Goal: Obtain resource: Obtain resource

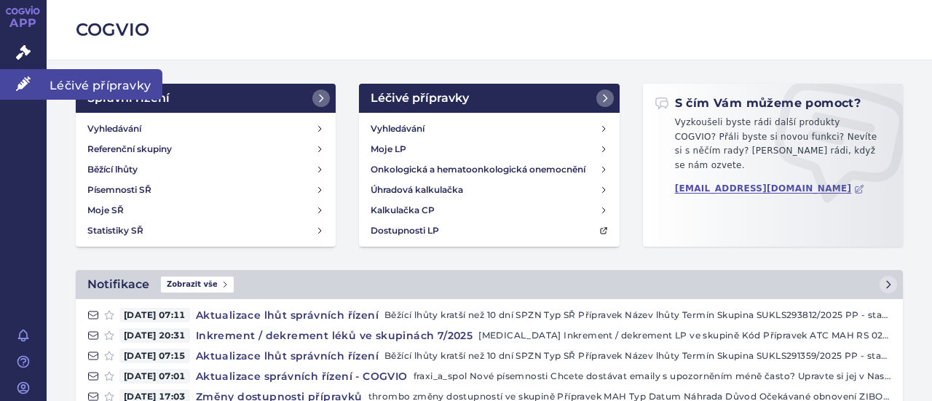
click at [17, 84] on icon at bounding box center [23, 83] width 15 height 15
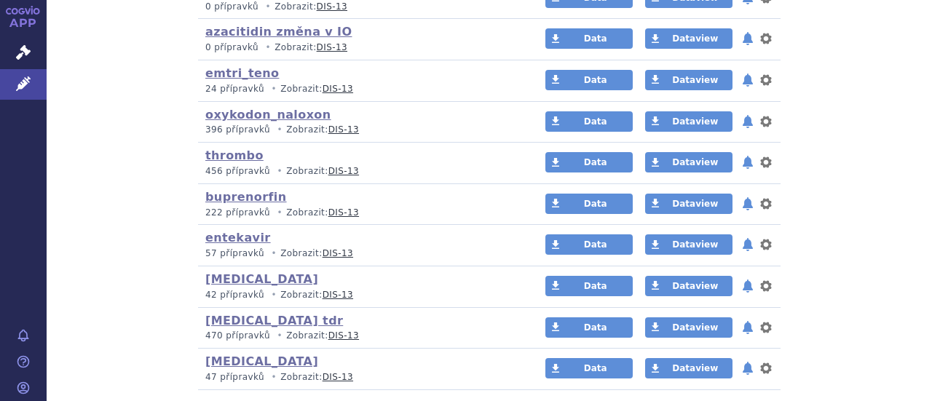
scroll to position [1548, 0]
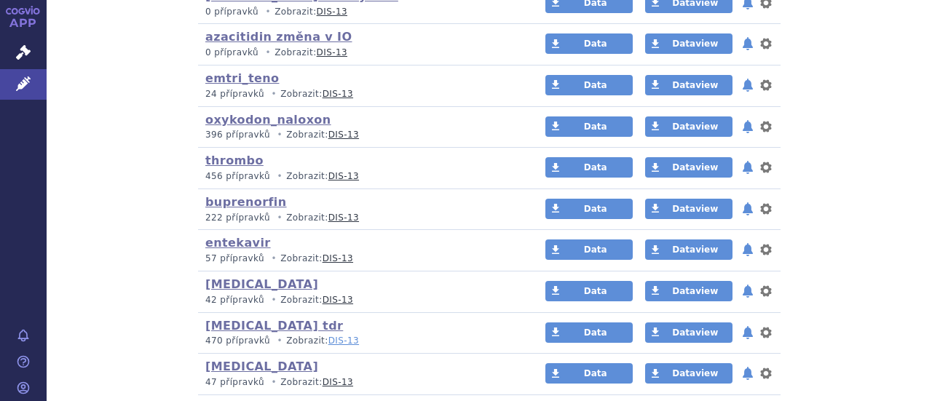
click at [329, 336] on link "DIS-13" at bounding box center [343, 341] width 31 height 10
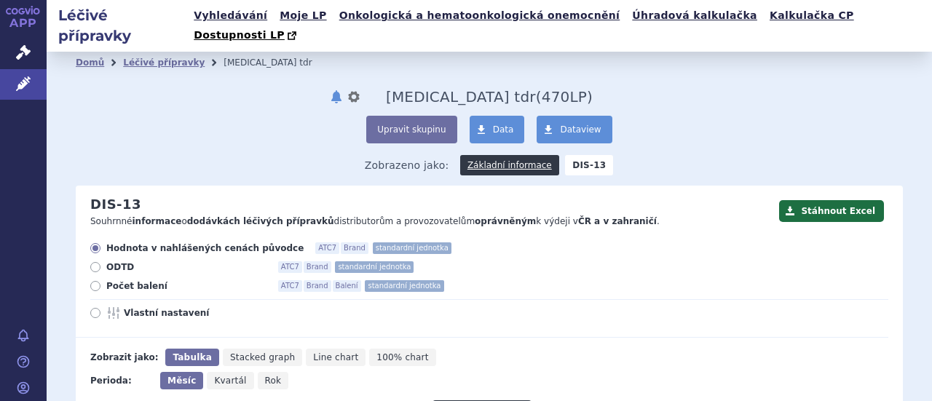
click at [126, 280] on span "Počet balení" at bounding box center [186, 286] width 160 height 12
click at [101, 283] on input "Počet balení ATC7 Brand Balení standardní jednotka" at bounding box center [96, 287] width 9 height 9
radio input "true"
click at [266, 376] on span "Rok" at bounding box center [273, 381] width 17 height 10
click at [266, 372] on input "Rok" at bounding box center [262, 376] width 9 height 9
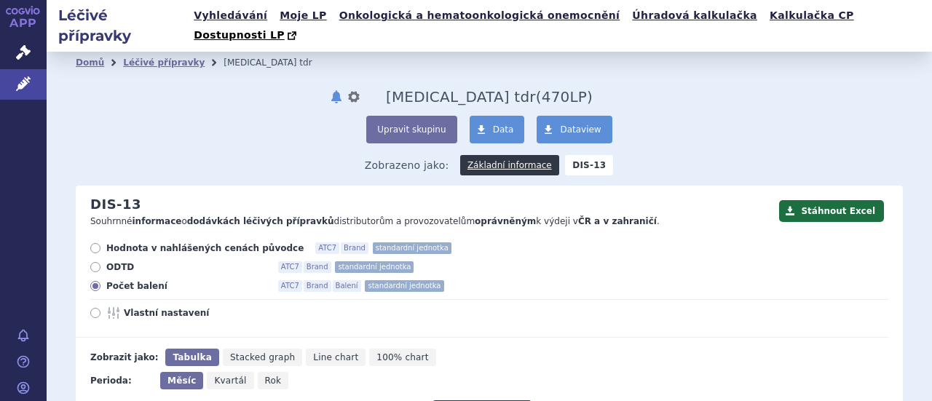
radio input "true"
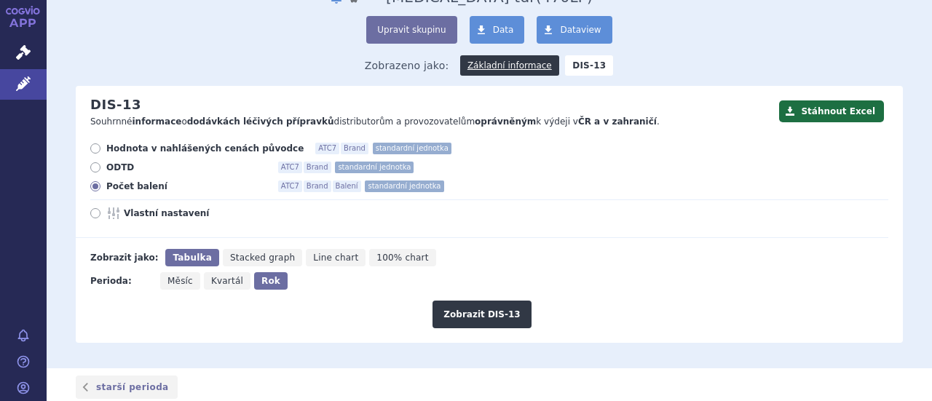
scroll to position [108, 0]
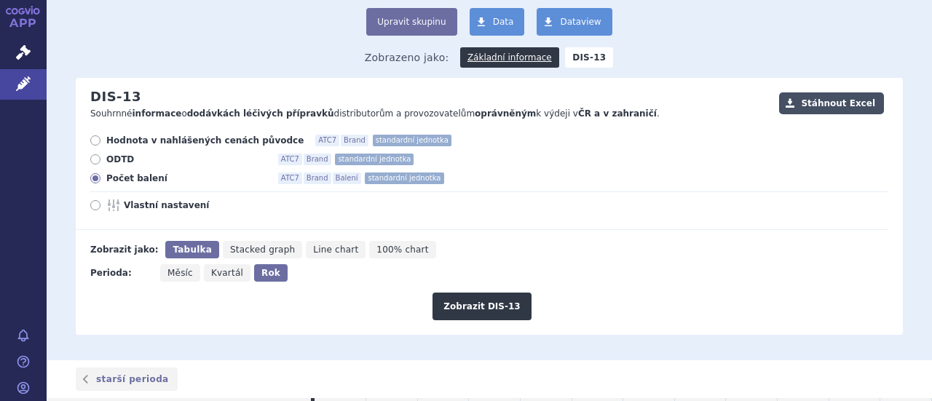
click at [829, 92] on button "Stáhnout Excel" at bounding box center [831, 103] width 105 height 22
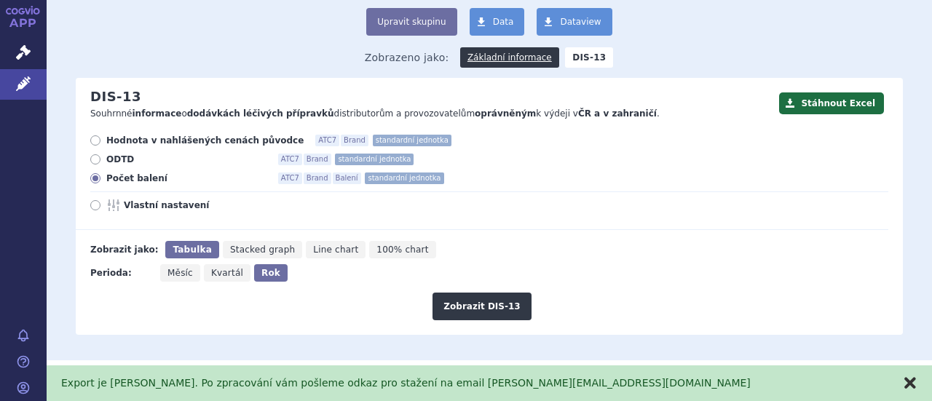
click at [910, 384] on button "zavřít" at bounding box center [910, 383] width 15 height 15
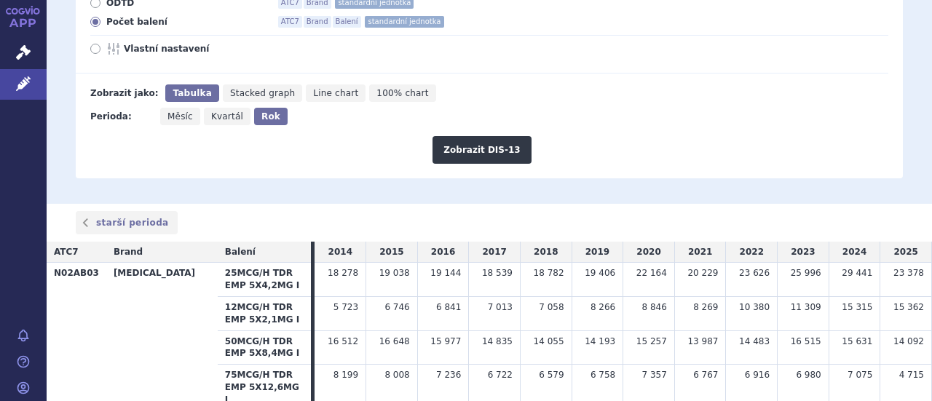
scroll to position [141, 0]
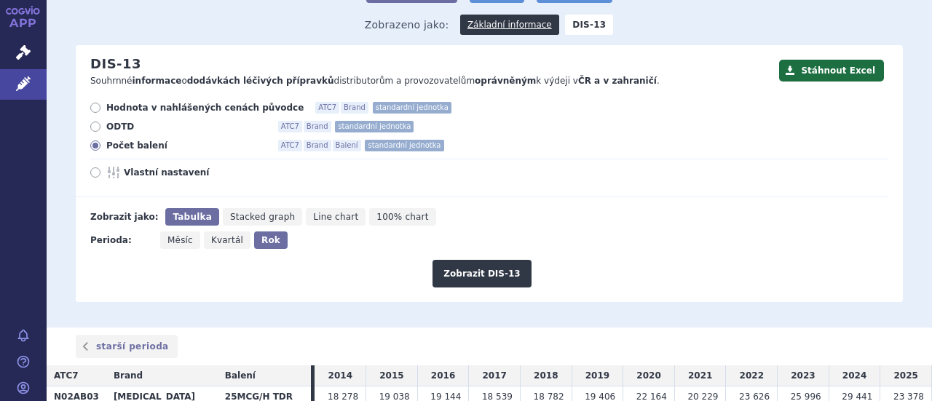
click at [169, 167] on span "Vlastní nastavení" at bounding box center [204, 173] width 160 height 12
click at [101, 170] on input "Vlastní nastavení" at bounding box center [96, 174] width 9 height 9
radio input "true"
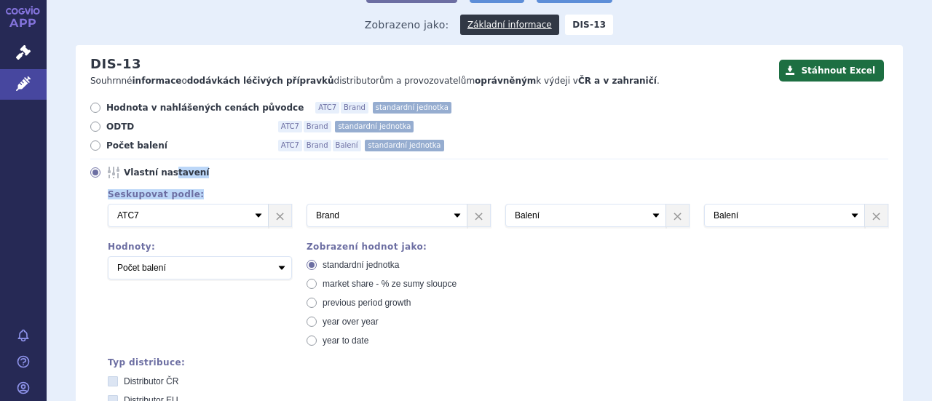
drag, startPoint x: 169, startPoint y: 154, endPoint x: 827, endPoint y: 171, distance: 657.9
click at [827, 171] on div "Hodnota v nahlášených cenách původce ATC7 Brand standardní jednotka ODTD ATC7 B…" at bounding box center [482, 381] width 813 height 558
click at [865, 205] on link "×" at bounding box center [876, 216] width 23 height 22
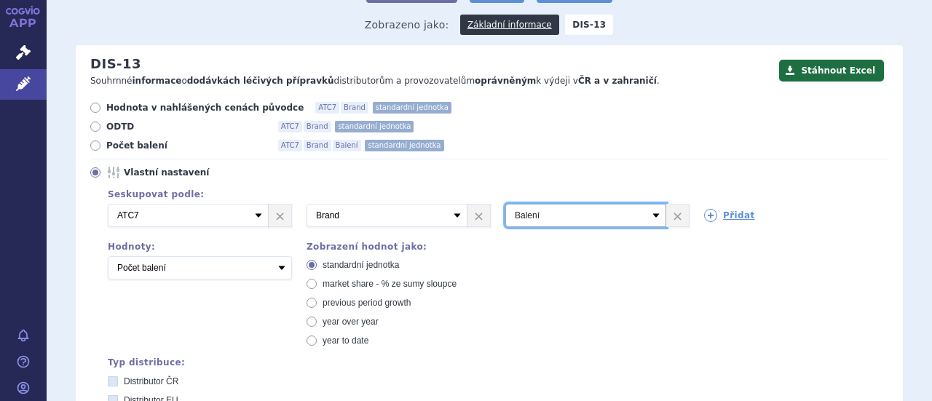
click at [647, 204] on select "Vyberte groupování ATC3 ATC5 ATC7 Brand Balení SÚKL kód MAH VPOIS Referenční sk…" at bounding box center [585, 215] width 161 height 23
select select "vpois"
click at [505, 204] on select "Vyberte groupování ATC3 ATC5 ATC7 Brand Balení SÚKL kód MAH VPOIS Referenční sk…" at bounding box center [585, 215] width 161 height 23
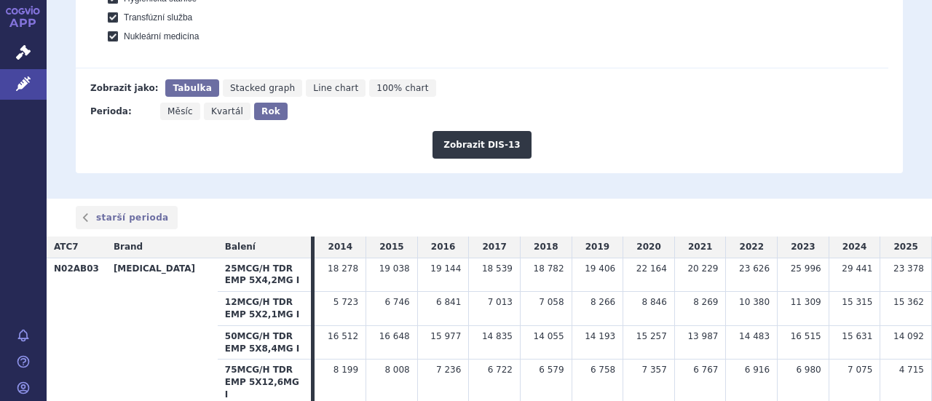
scroll to position [765, 0]
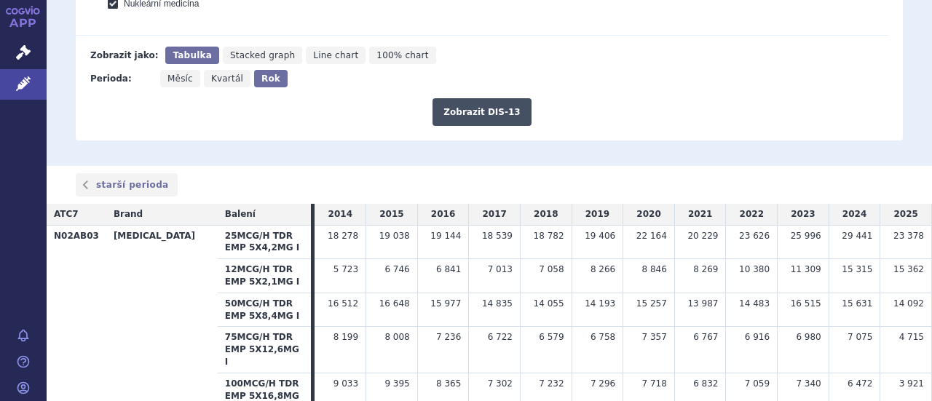
click at [476, 98] on button "Zobrazit DIS-13" at bounding box center [482, 112] width 98 height 28
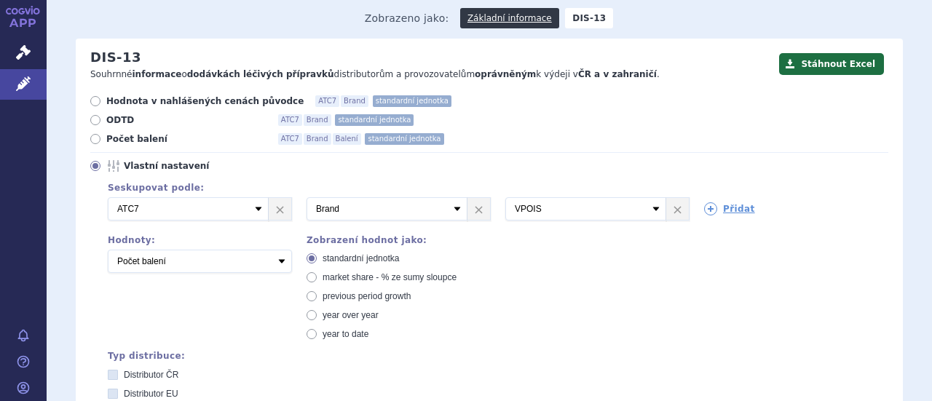
scroll to position [150, 0]
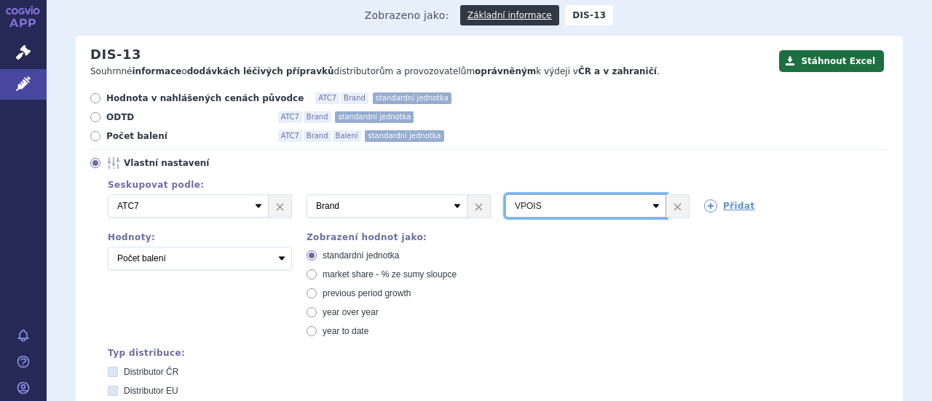
click at [648, 194] on select "Vyberte groupování ATC3 ATC5 ATC7 Brand Balení SÚKL kód MAH VPOIS Referenční sk…" at bounding box center [585, 205] width 161 height 23
click at [649, 194] on select "Vyberte groupování ATC3 ATC5 ATC7 Brand Balení SÚKL kód MAH VPOIS Referenční sk…" at bounding box center [585, 205] width 161 height 23
select select "mah"
click at [505, 194] on select "Vyberte groupování ATC3 ATC5 ATC7 Brand Balení SÚKL kód MAH VPOIS Referenční sk…" at bounding box center [585, 205] width 161 height 23
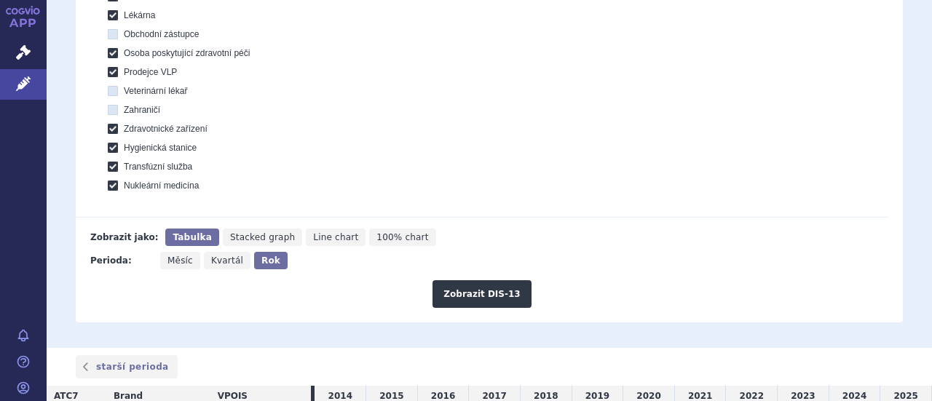
scroll to position [578, 0]
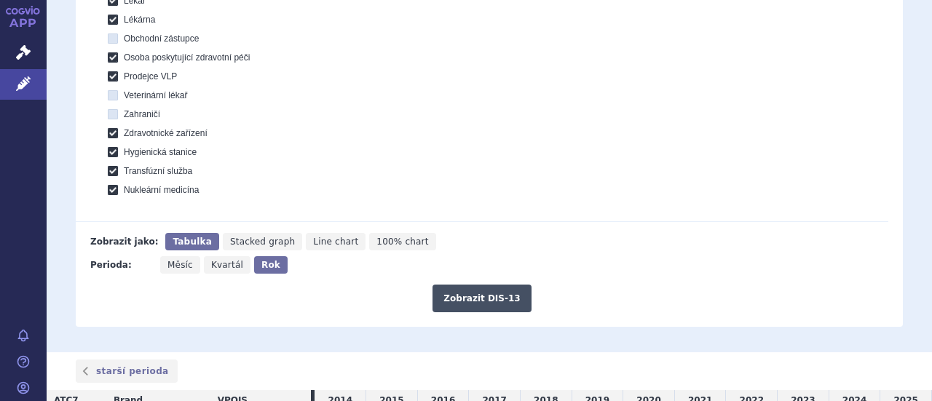
click at [468, 285] on button "Zobrazit DIS-13" at bounding box center [482, 299] width 98 height 28
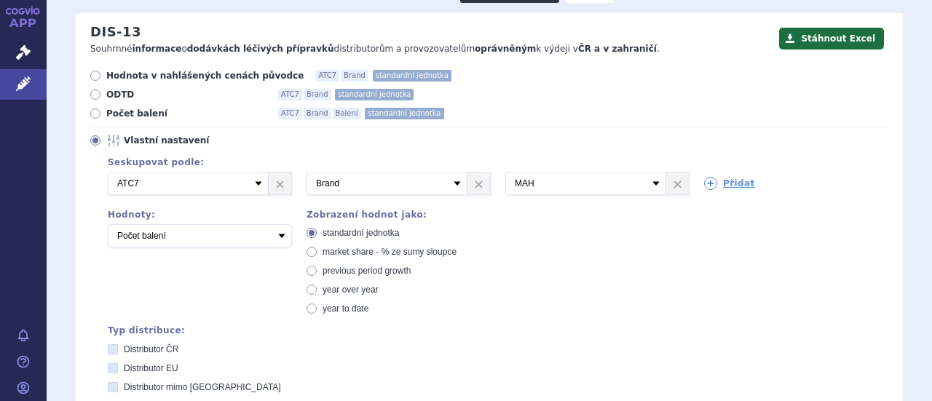
scroll to position [178, 0]
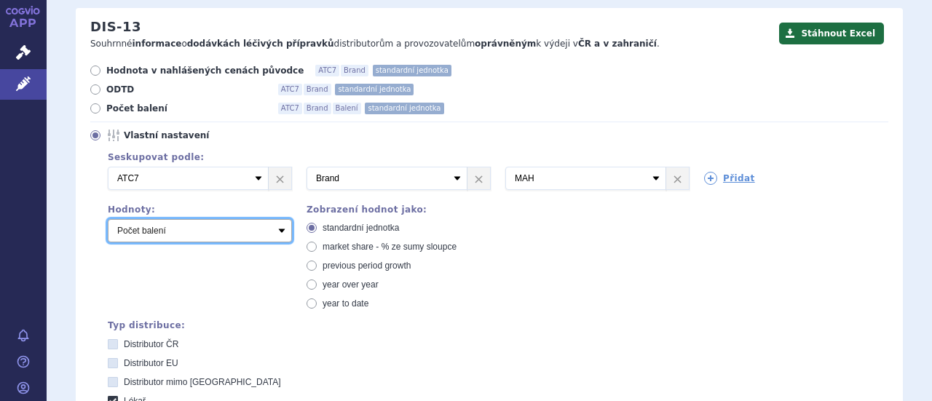
click at [277, 219] on select "Počet balení Hodnota v nahlášených cenách původce [DIS-13] Hodnota v maximálníc…" at bounding box center [200, 230] width 184 height 23
select select "disExFactoryPrice"
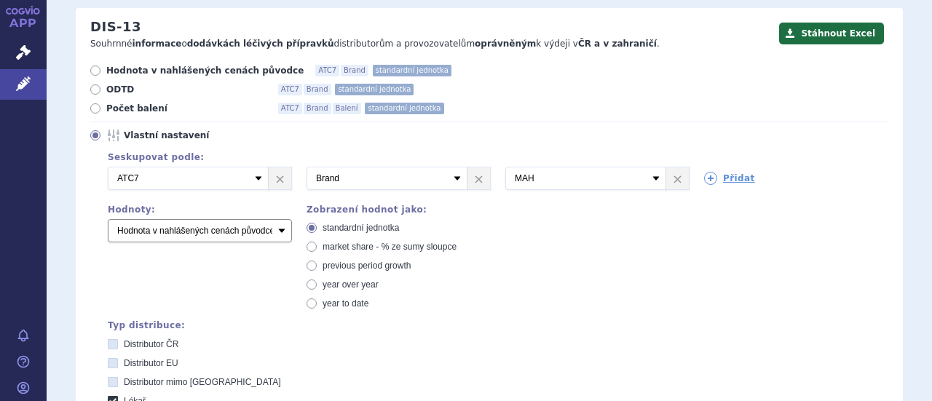
click at [108, 219] on select "Počet balení Hodnota v nahlášených cenách původce [DIS-13] Hodnota v maximálníc…" at bounding box center [200, 230] width 184 height 23
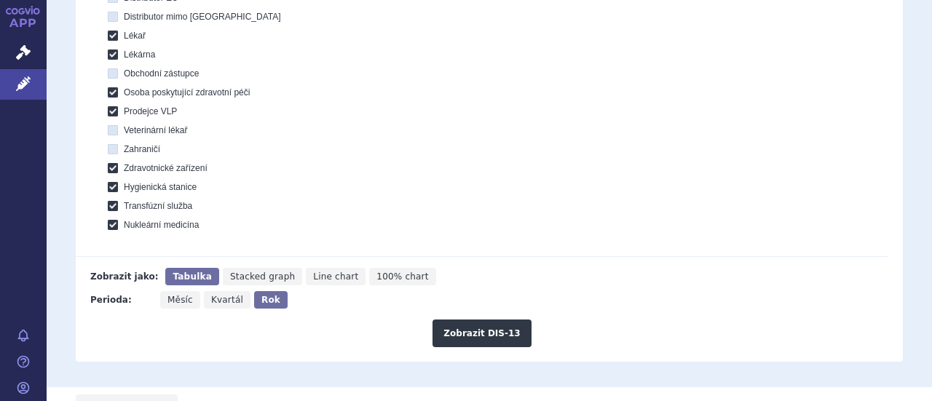
scroll to position [587, 0]
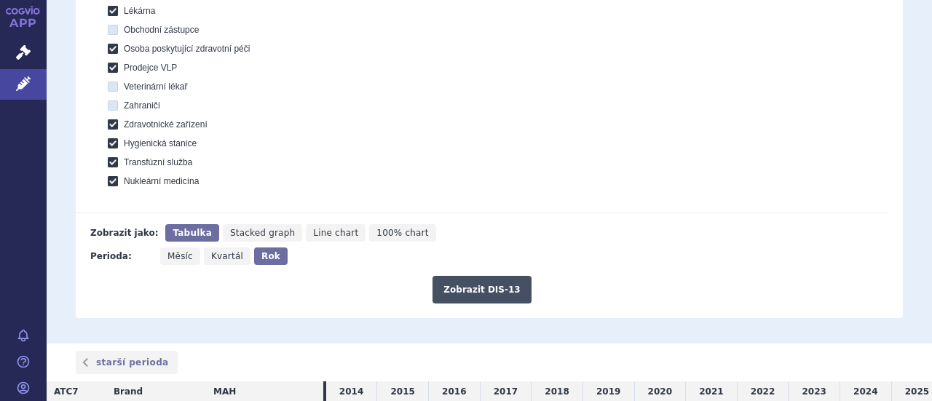
click at [492, 276] on button "Zobrazit DIS-13" at bounding box center [482, 290] width 98 height 28
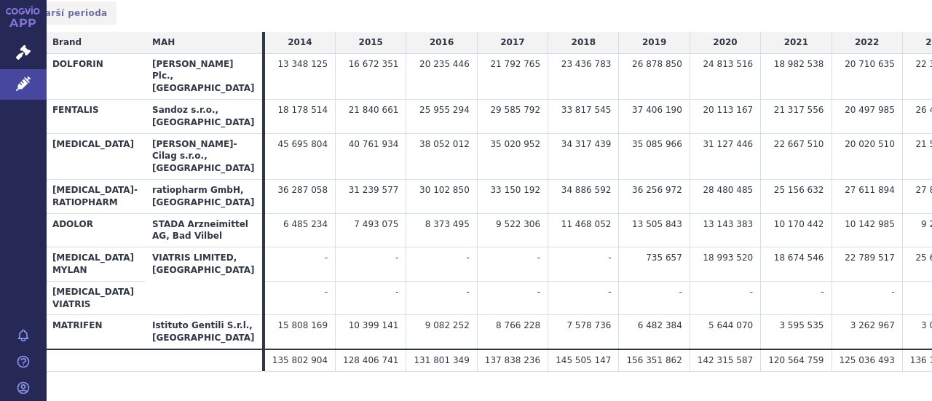
scroll to position [924, 0]
